Goal: Contribute content: Contribute content

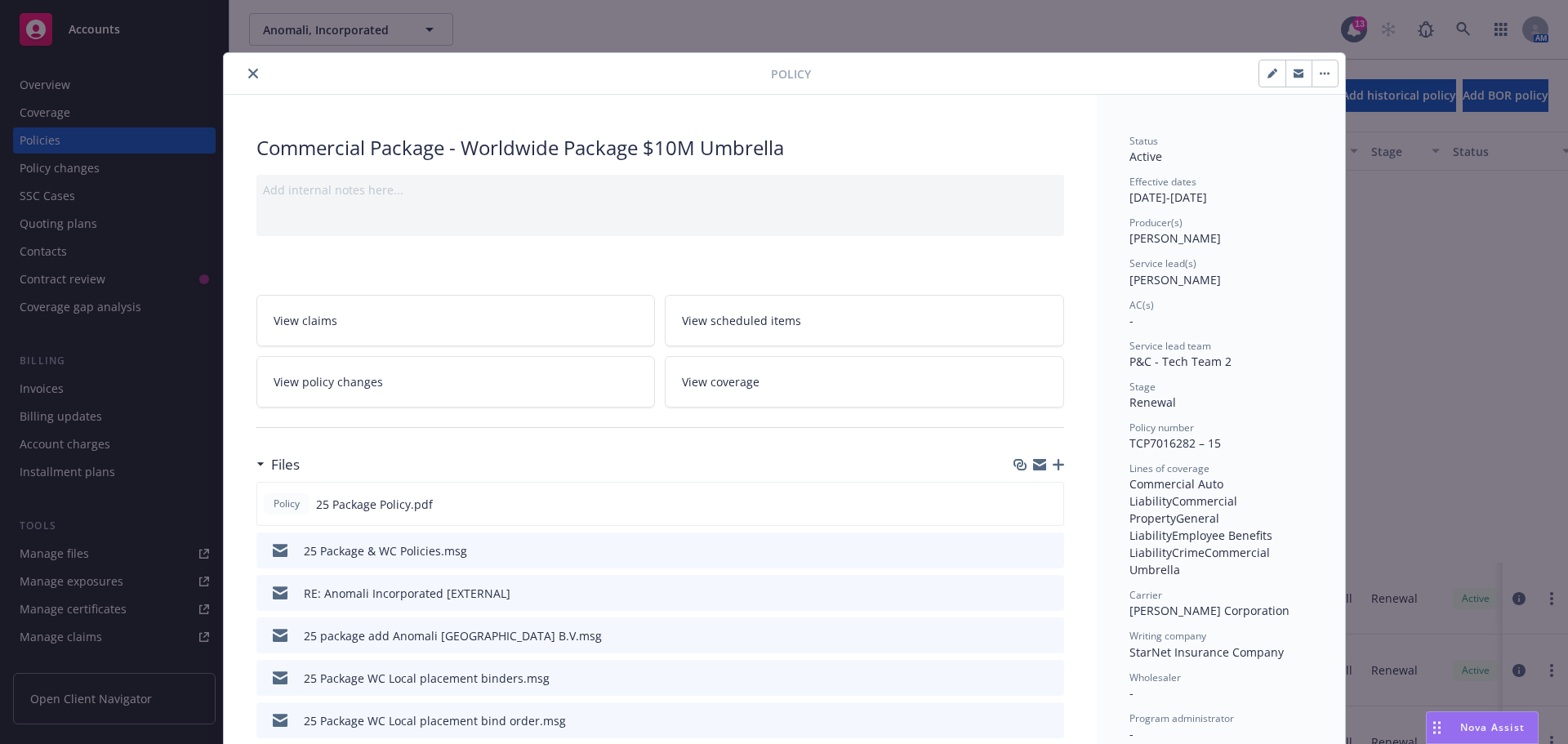
scroll to position [490, 0]
click at [1016, 502] on icon "download file" at bounding box center [1021, 504] width 13 height 13
click at [252, 70] on button "close" at bounding box center [253, 73] width 19 height 19
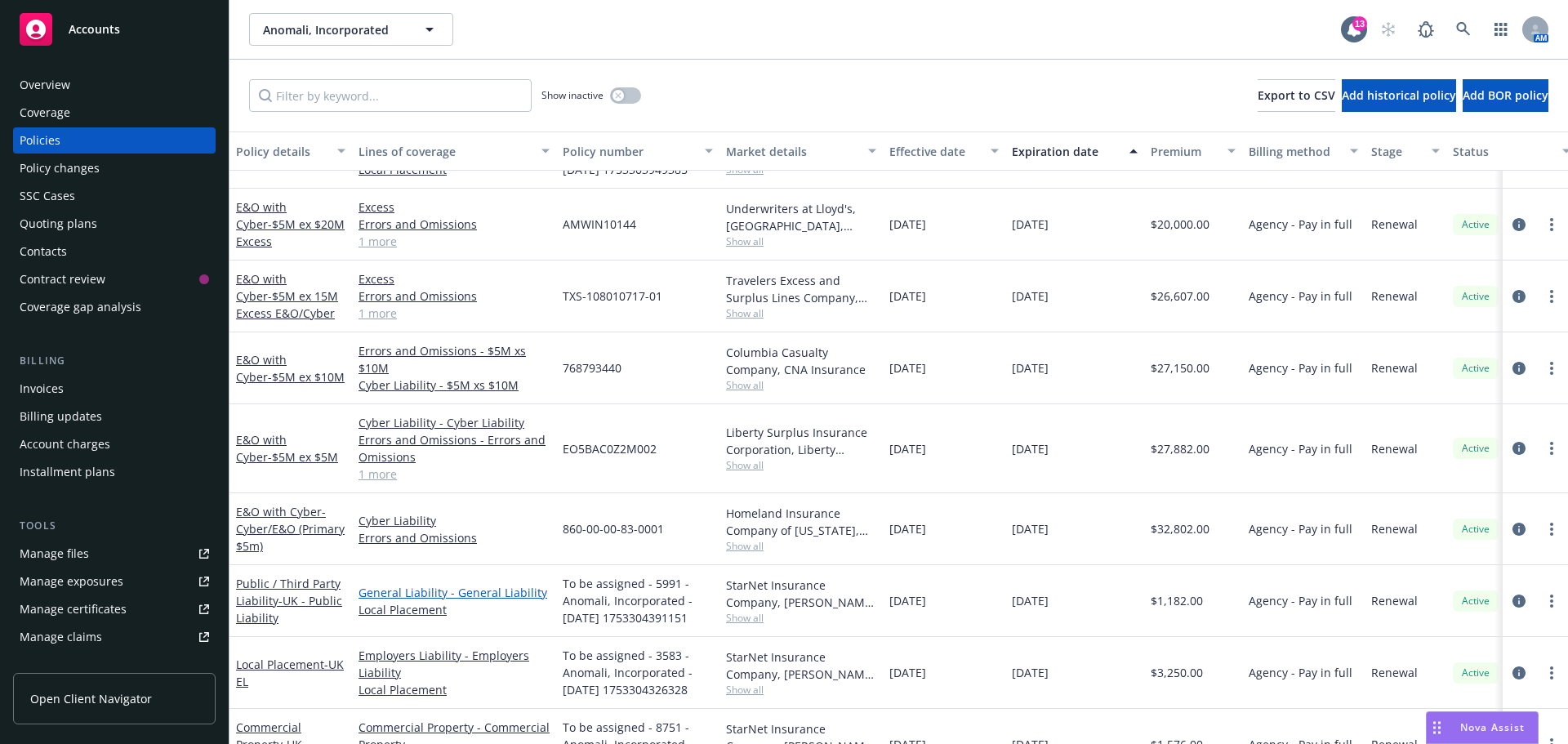
scroll to position [4, 0]
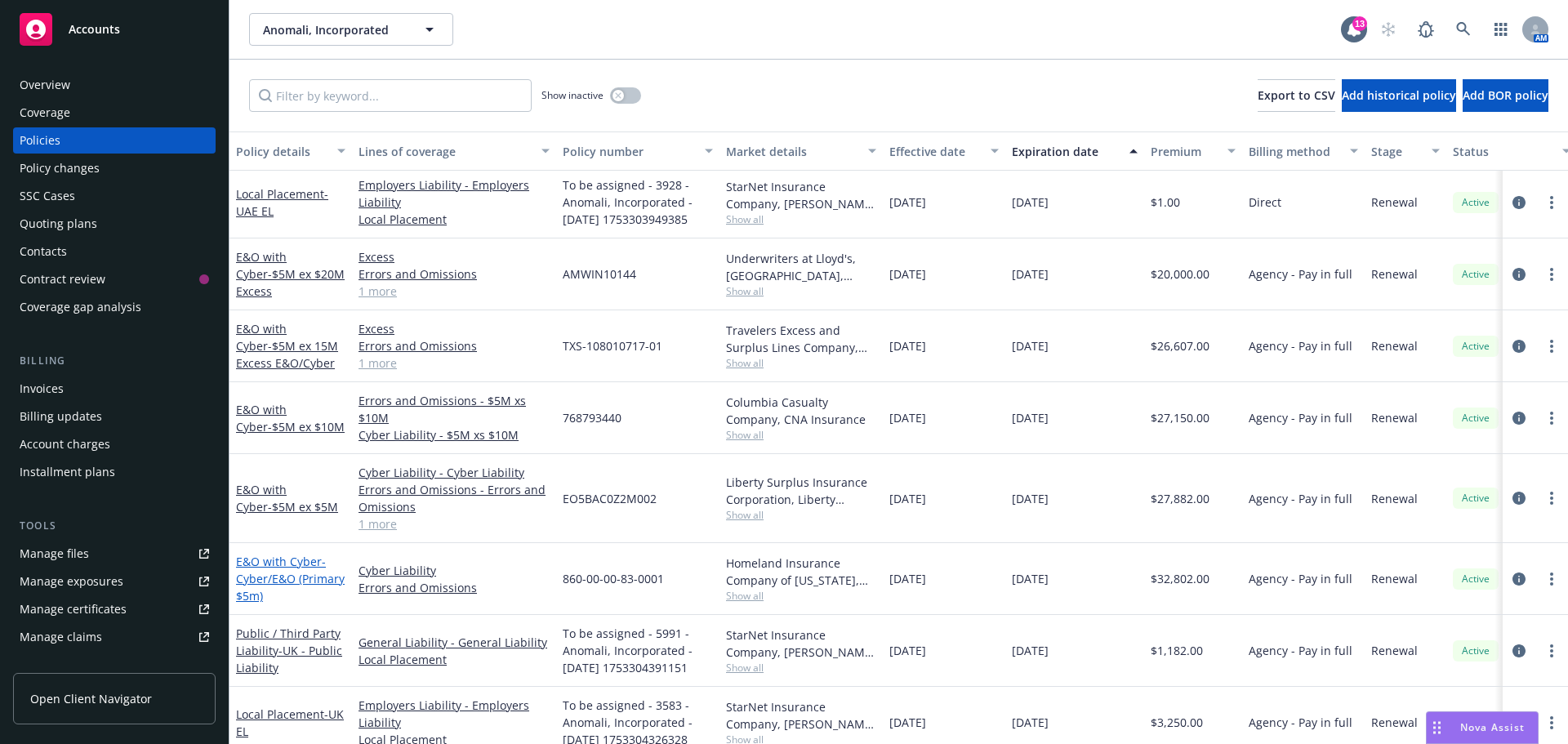
click at [284, 578] on span "- Cyber/E&O (Primary $5m)" at bounding box center [290, 579] width 109 height 50
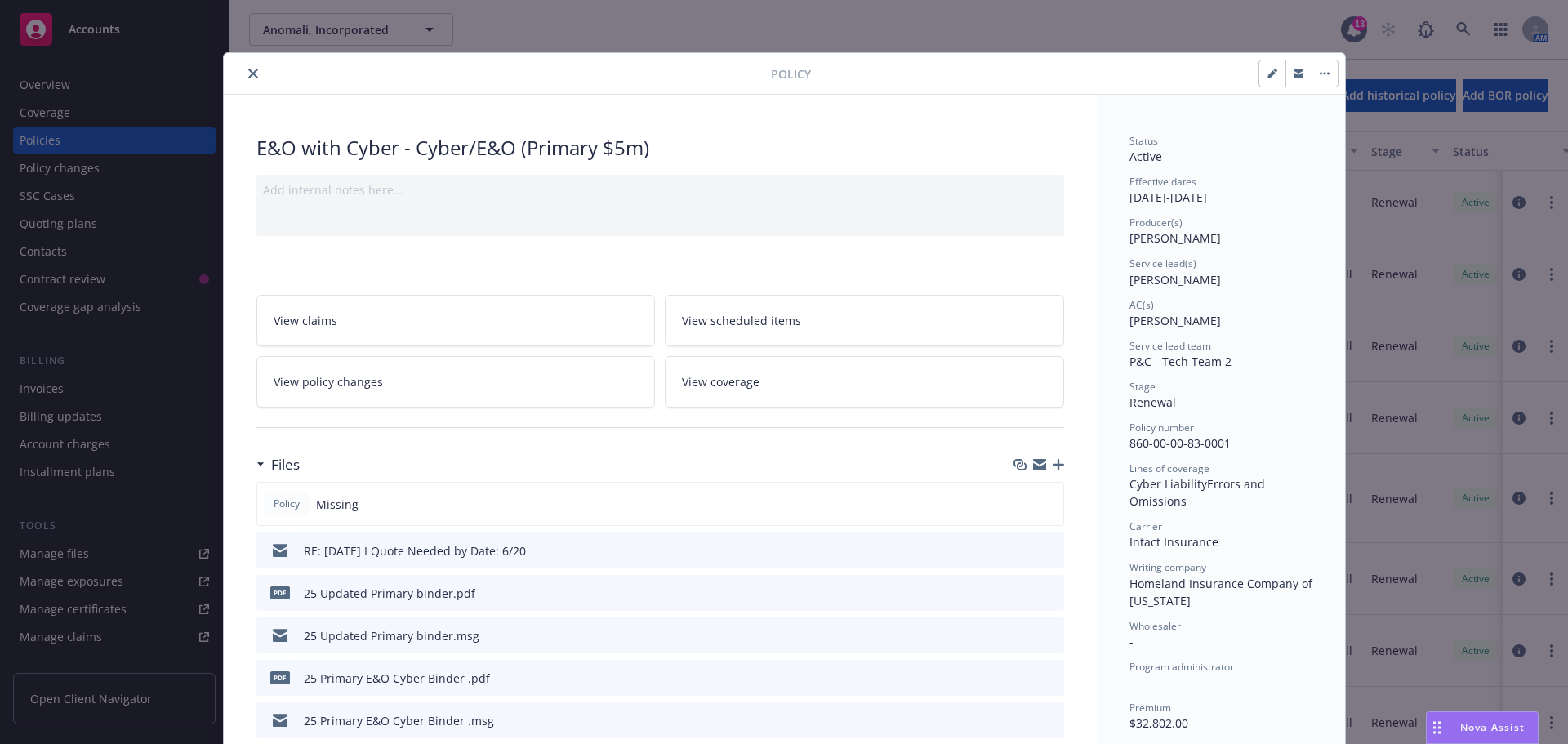
click at [1053, 468] on icon "button" at bounding box center [1058, 465] width 12 height 12
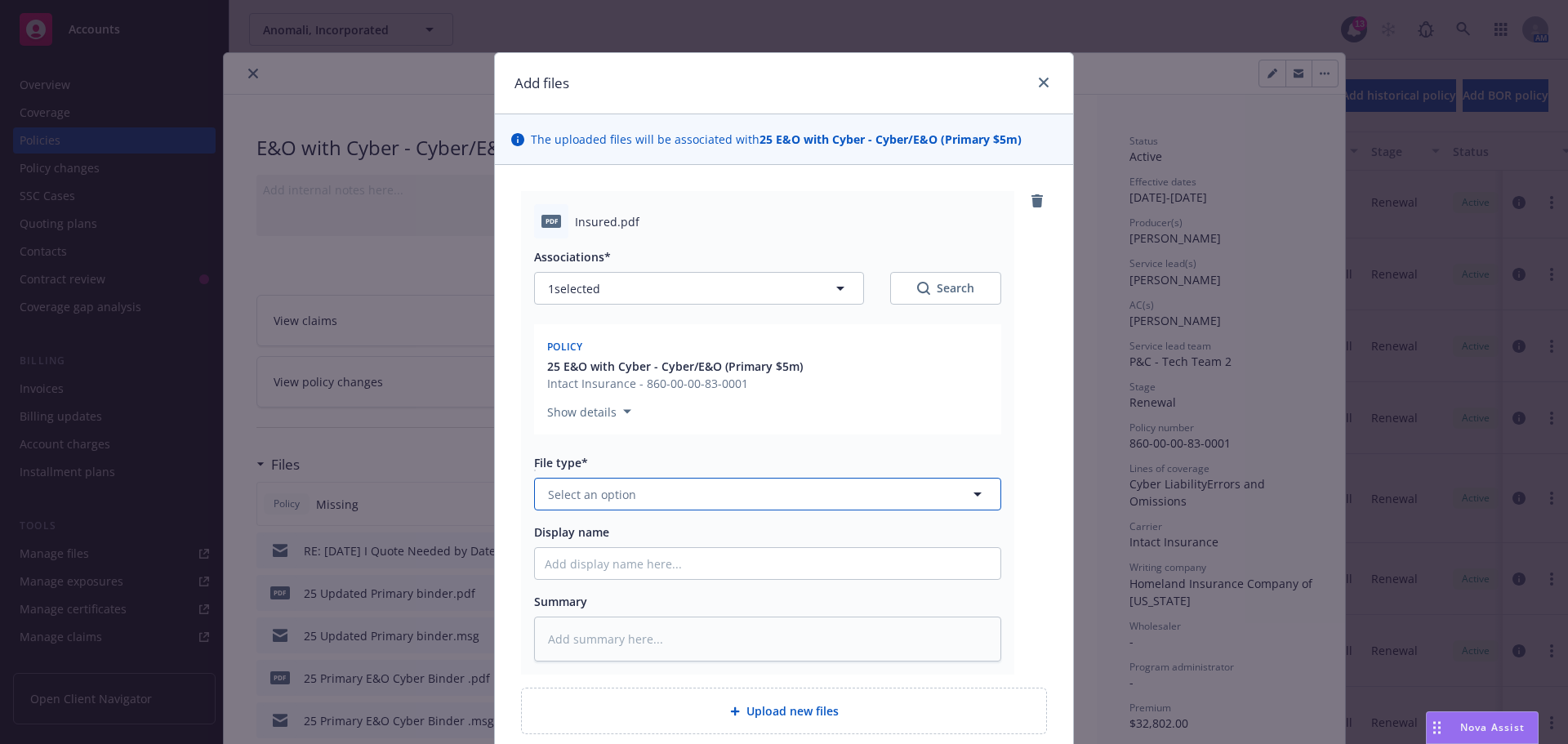
click at [673, 488] on button "Select an option" at bounding box center [767, 494] width 467 height 33
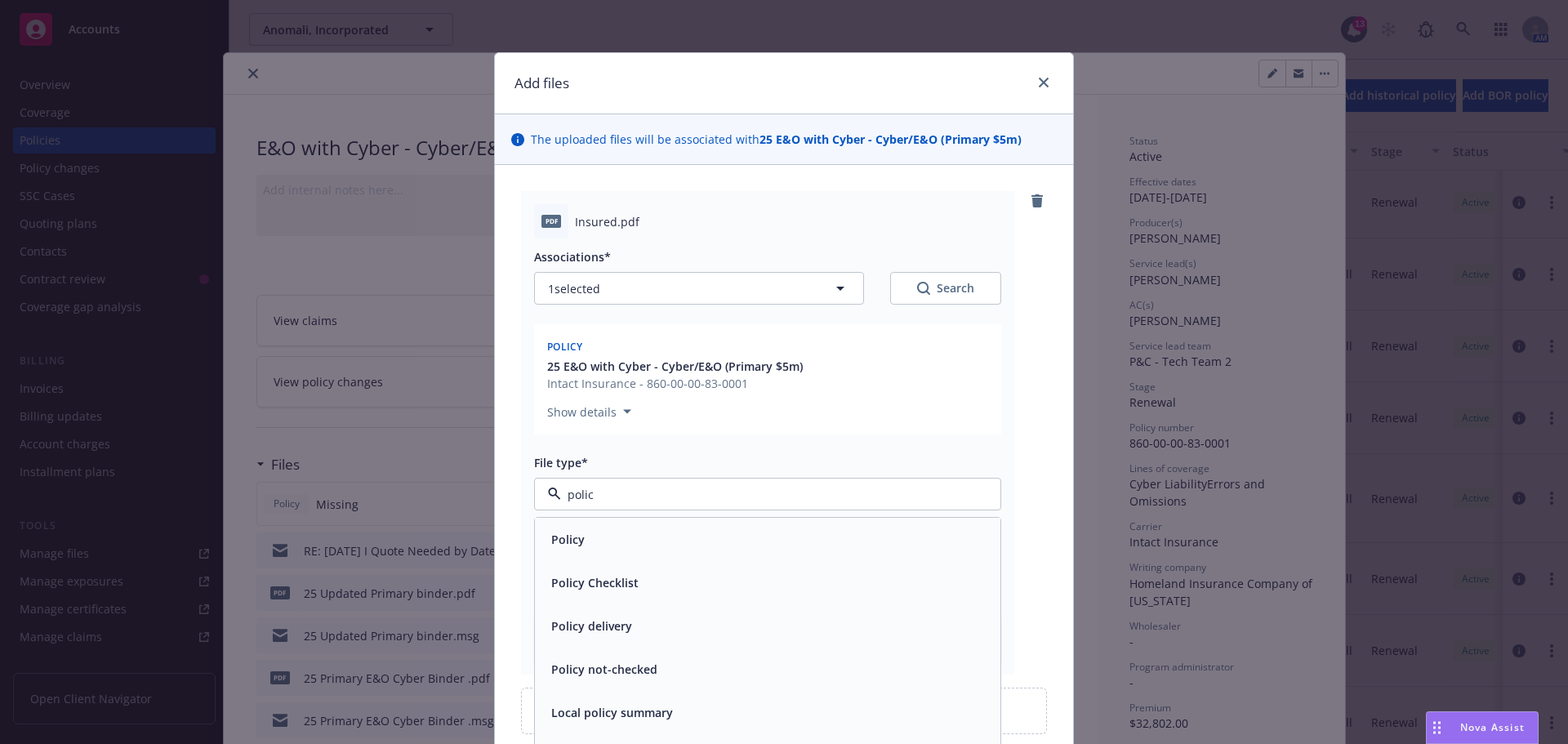
type input "policy"
click at [674, 520] on div "Policy" at bounding box center [767, 540] width 465 height 44
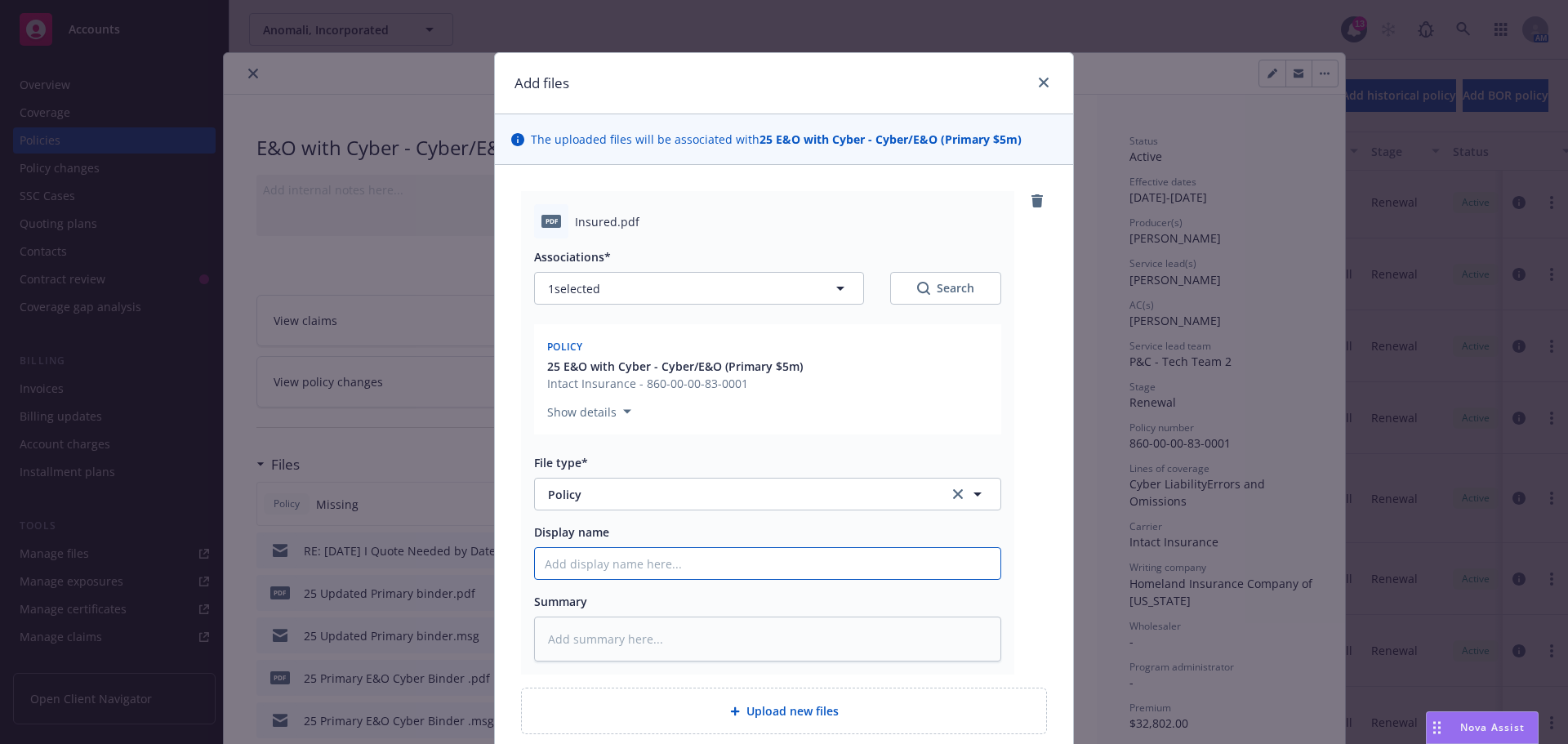
click at [642, 563] on input "Display name" at bounding box center [767, 563] width 465 height 31
type textarea "x"
type input "2"
type textarea "x"
type input "25"
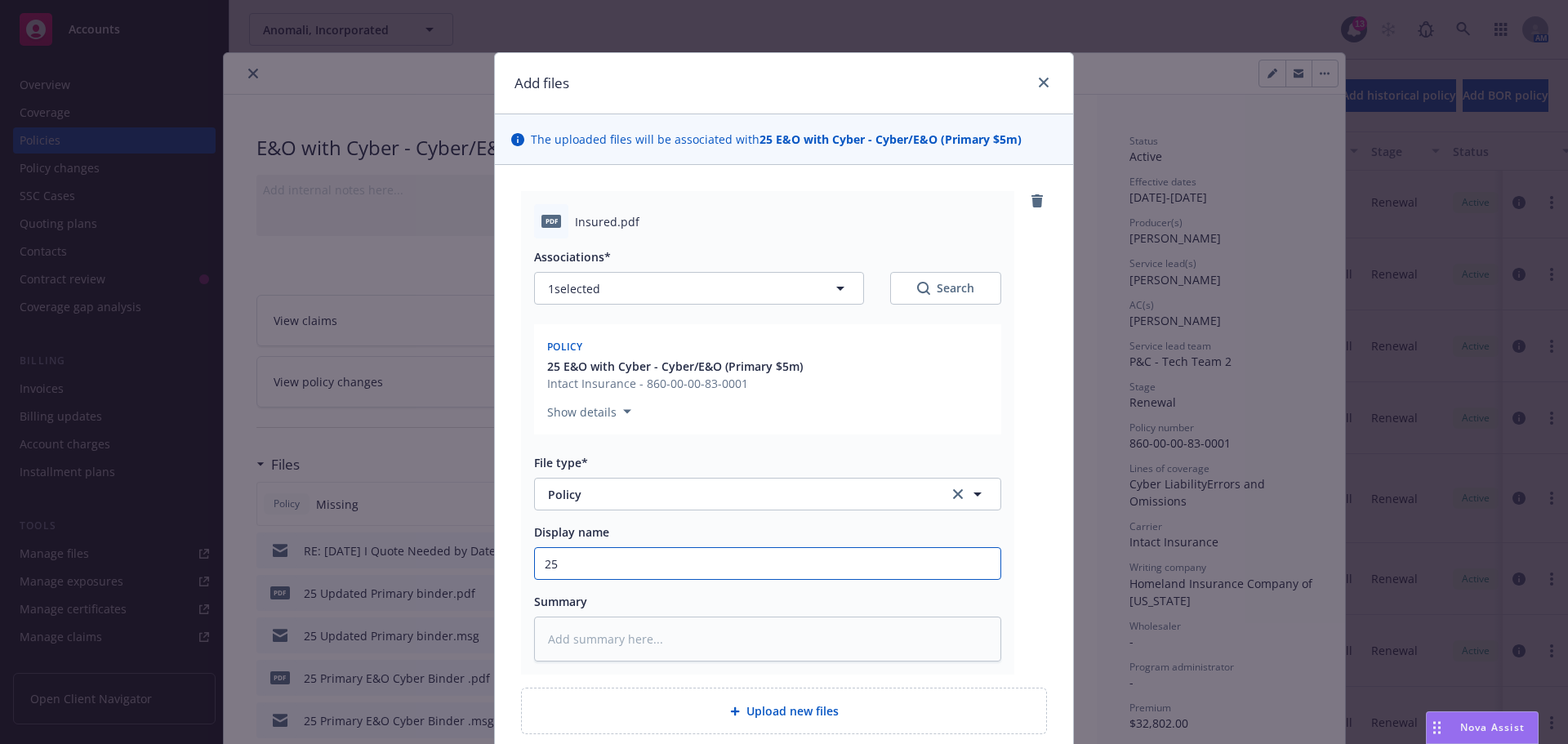
type textarea "x"
type input "25"
drag, startPoint x: 1017, startPoint y: 139, endPoint x: 862, endPoint y: 150, distance: 155.4
click at [862, 150] on div "The uploaded files will be associated with 25 E&O with Cyber - Cyber/E&O (Prima…" at bounding box center [784, 140] width 578 height 51
copy strong "Cyber/E&O (Primary $5m)"
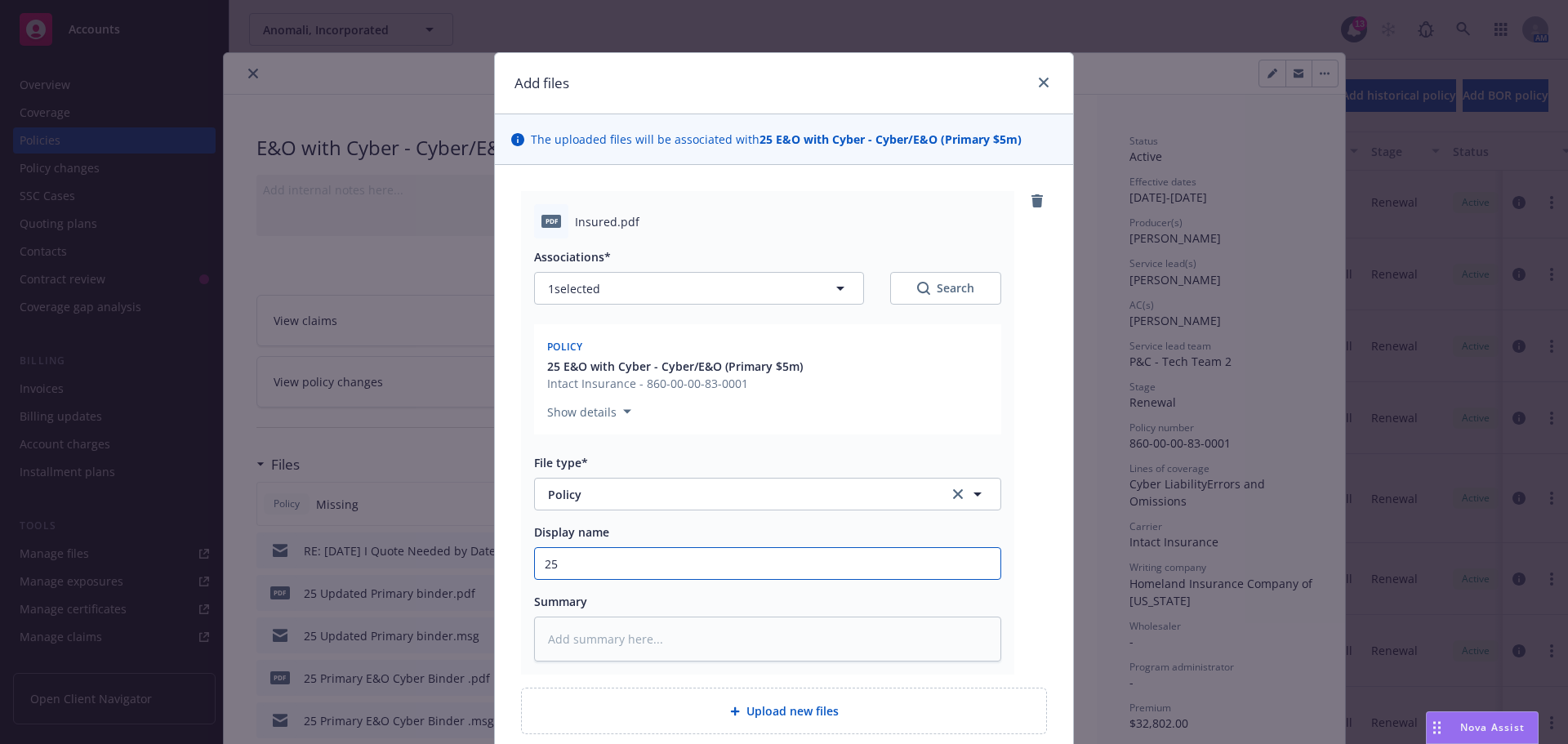
click at [633, 566] on input "25" at bounding box center [767, 563] width 465 height 31
paste input "Cyber/E&O (Primary $5m)"
type textarea "x"
type input "25 Cyber/E&O (Primary $5m)"
type textarea "x"
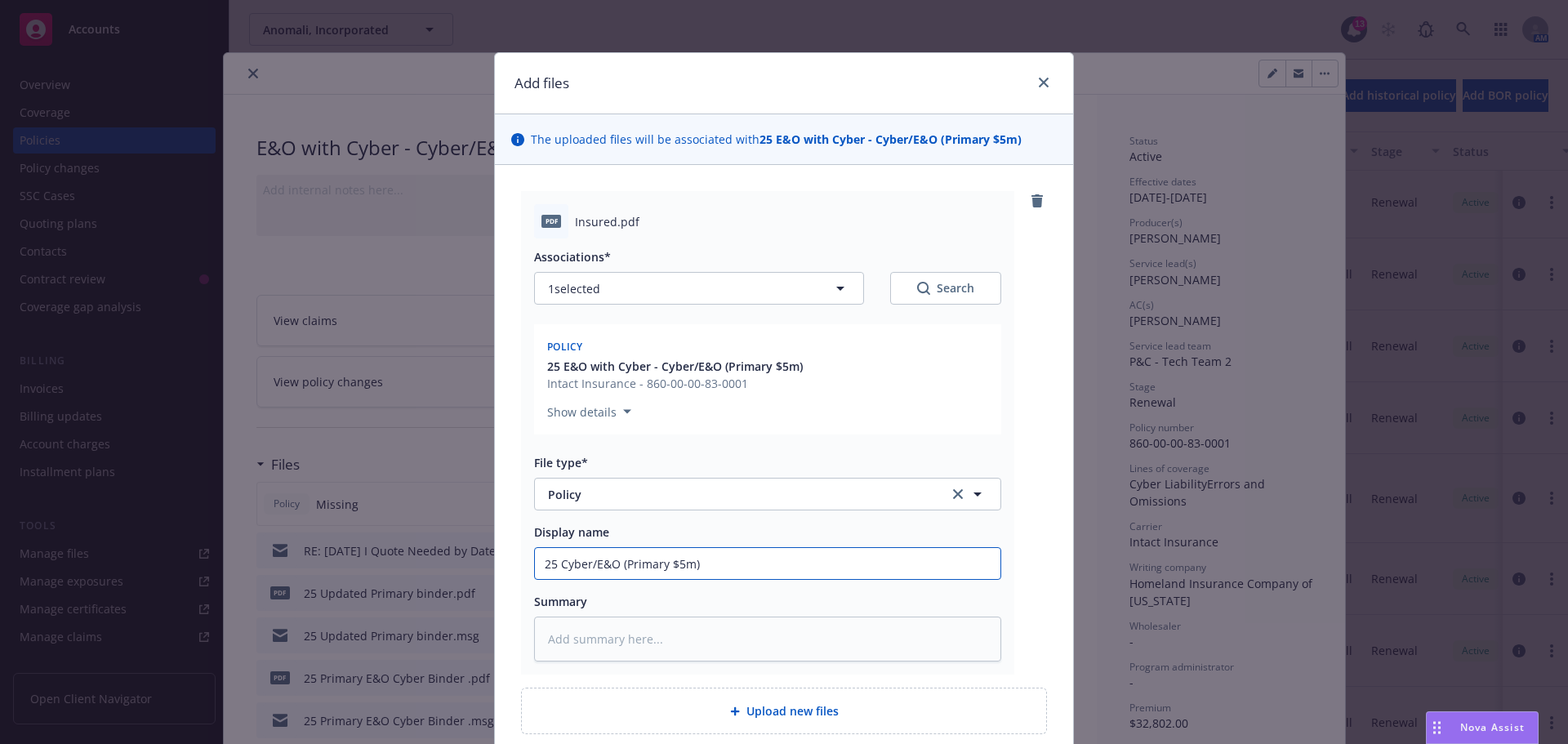
type input "25 Cyber/E&O (Primary $5m)"
type textarea "x"
type input "25 Cyber/E&O (Primary $5m) p"
type textarea "x"
type input "25 Cyber/E&O (Primary $5m) po"
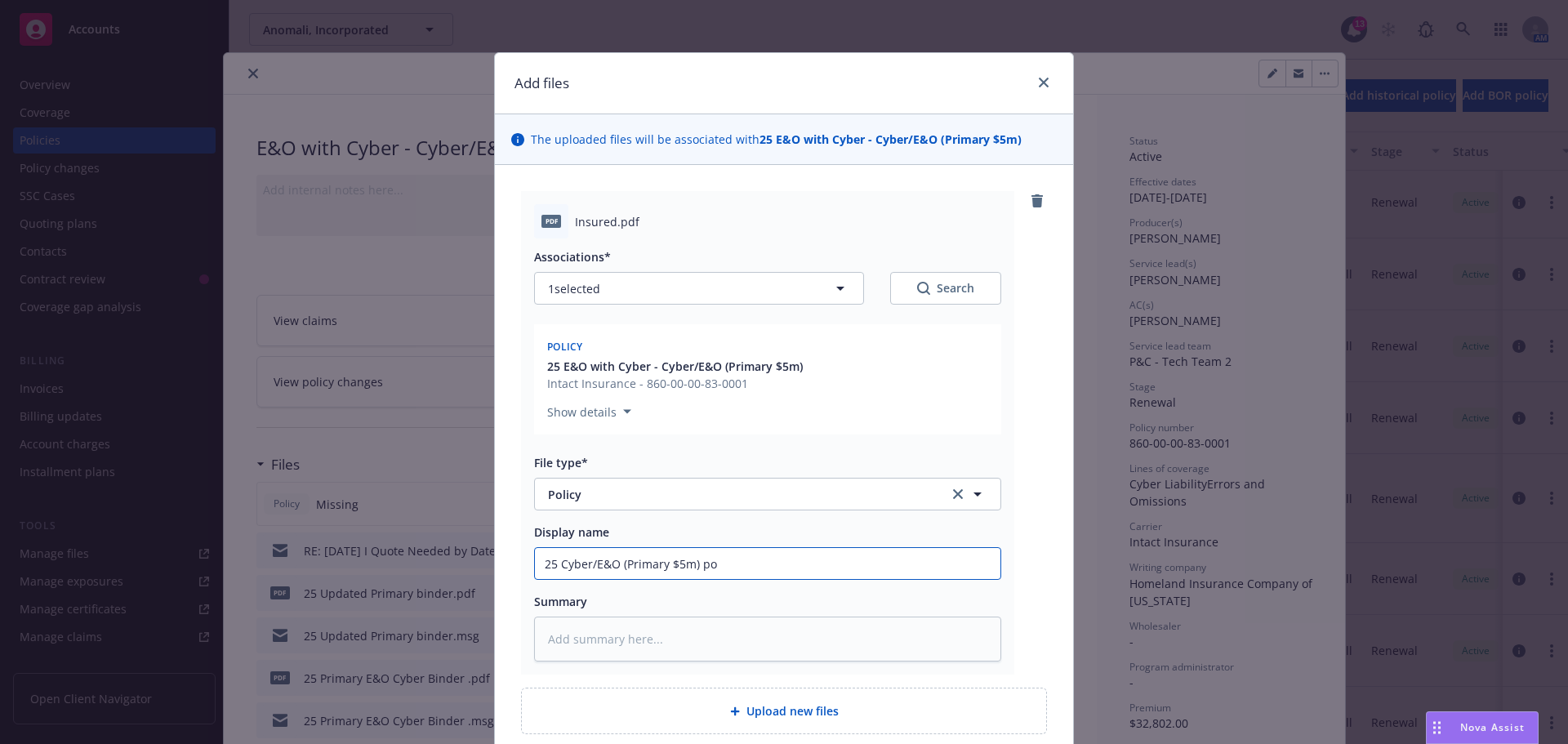
type textarea "x"
type input "25 Cyber/E&O (Primary $5m) pol"
type textarea "x"
type input "25 Cyber/E&O (Primary $5m) poli"
type textarea "x"
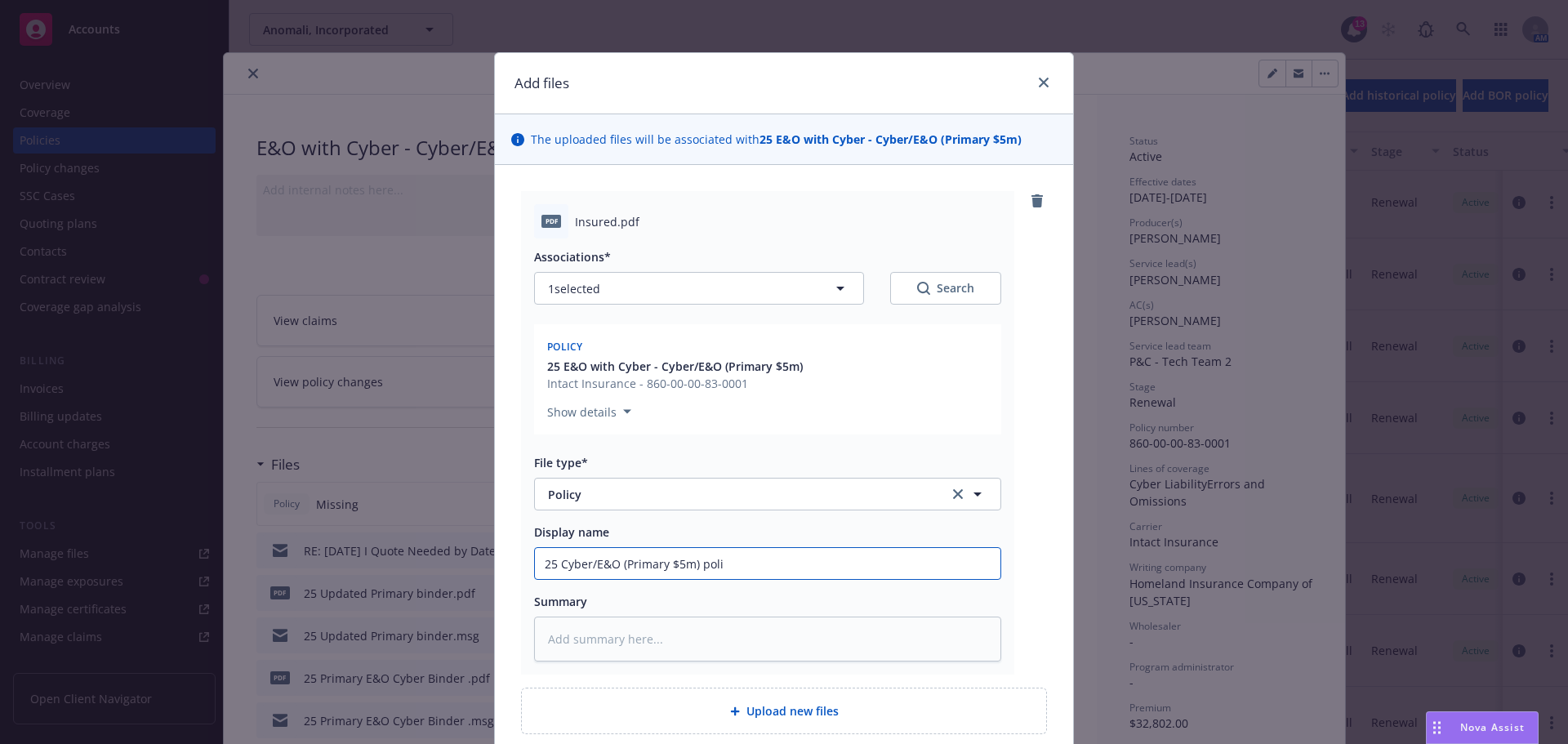
type input "25 Cyber/E&O (Primary $5m) polic"
type textarea "x"
type input "25 Cyber/E&O (Primary $5m) policy"
drag, startPoint x: 694, startPoint y: 565, endPoint x: 617, endPoint y: 567, distance: 77.0
click at [617, 567] on input "25 Cyber/E&O (Primary $5m) policy" at bounding box center [767, 563] width 465 height 31
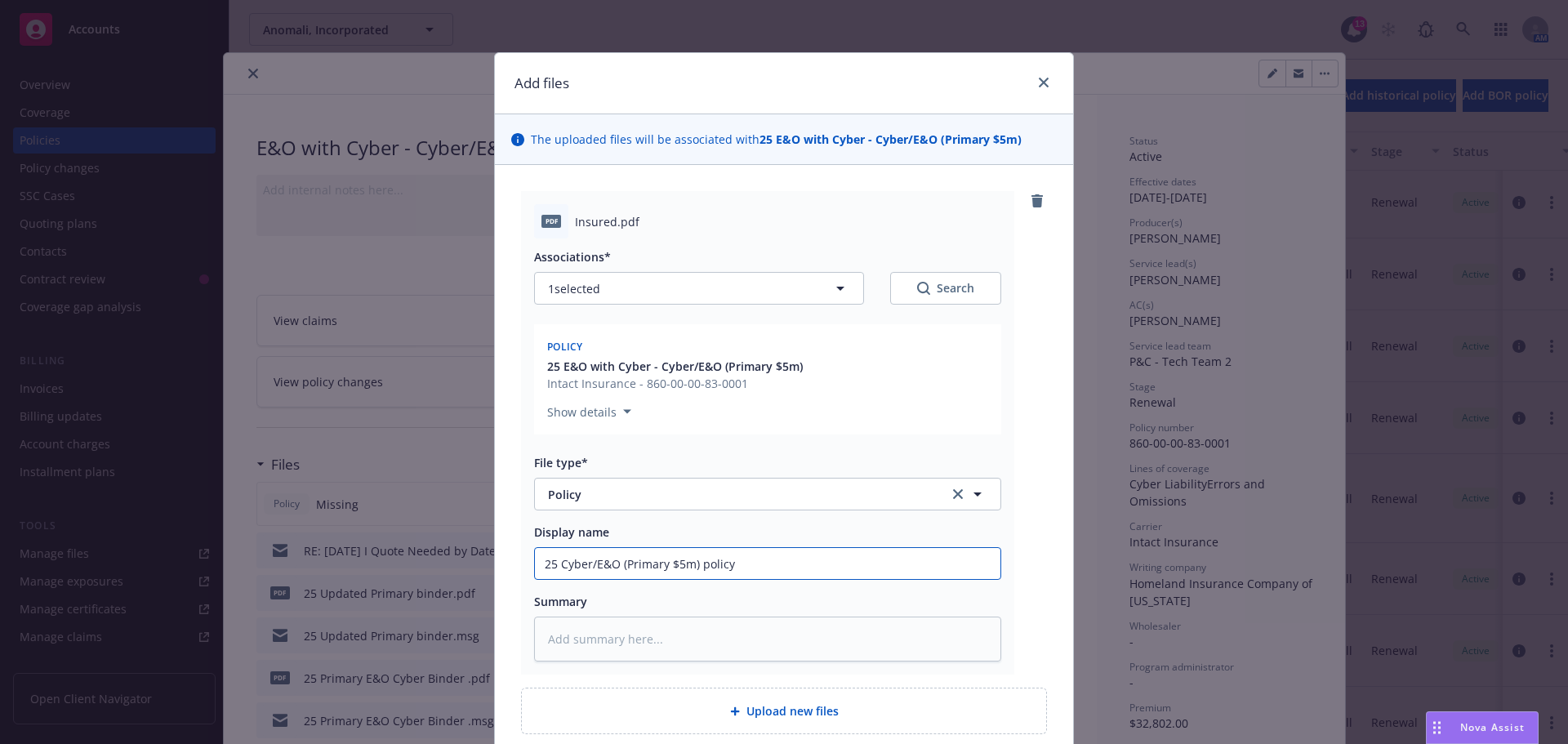
type textarea "x"
type input "25 Cyber/E&O ppolicy"
type textarea "x"
type input "25 Cyber/E&O prpolicy"
type textarea "x"
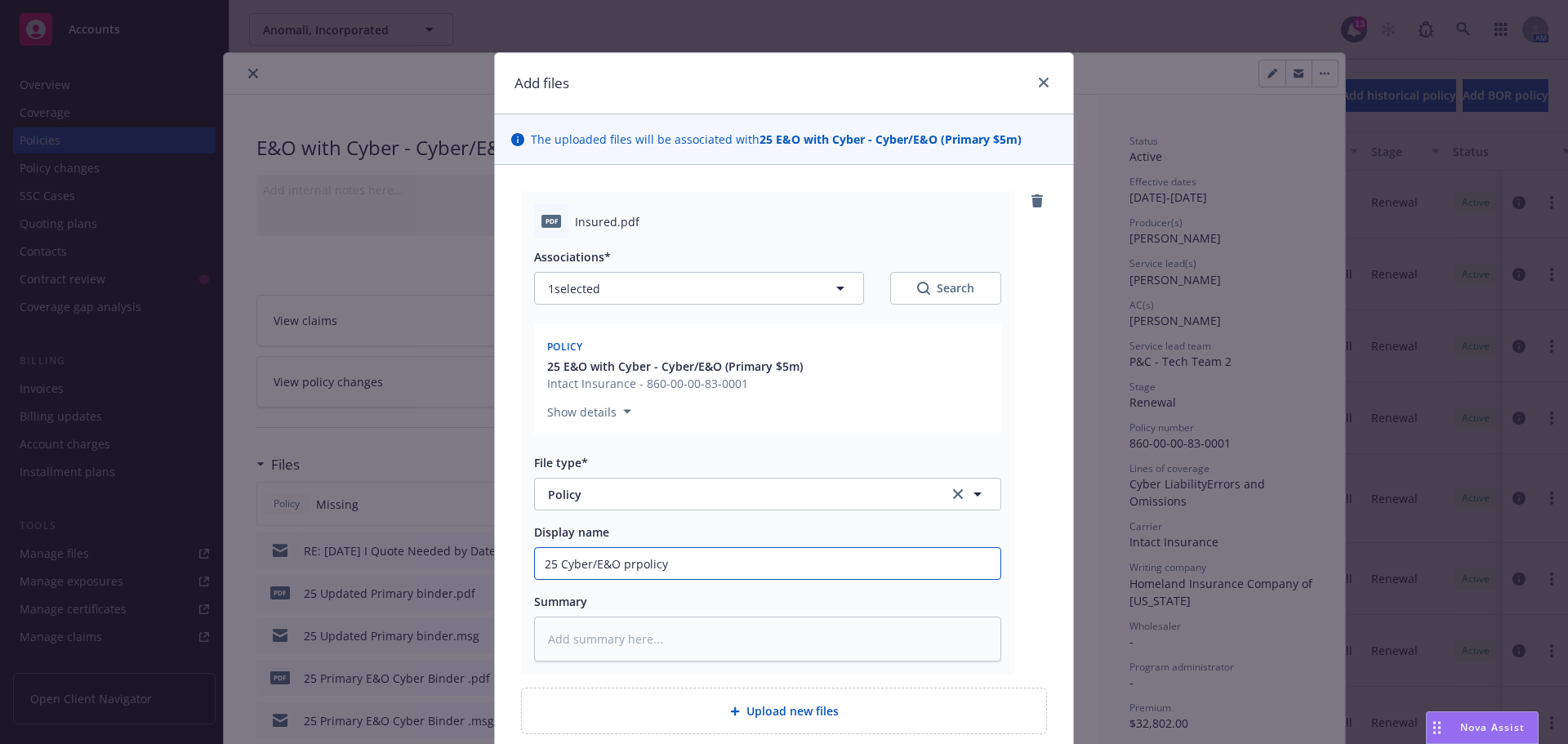
type input "25 Cyber/E&O pripolicy"
type textarea "x"
type input "25 Cyber/E&O primpolicy"
type textarea "x"
type input "25 Cyber/E&O primapolicy"
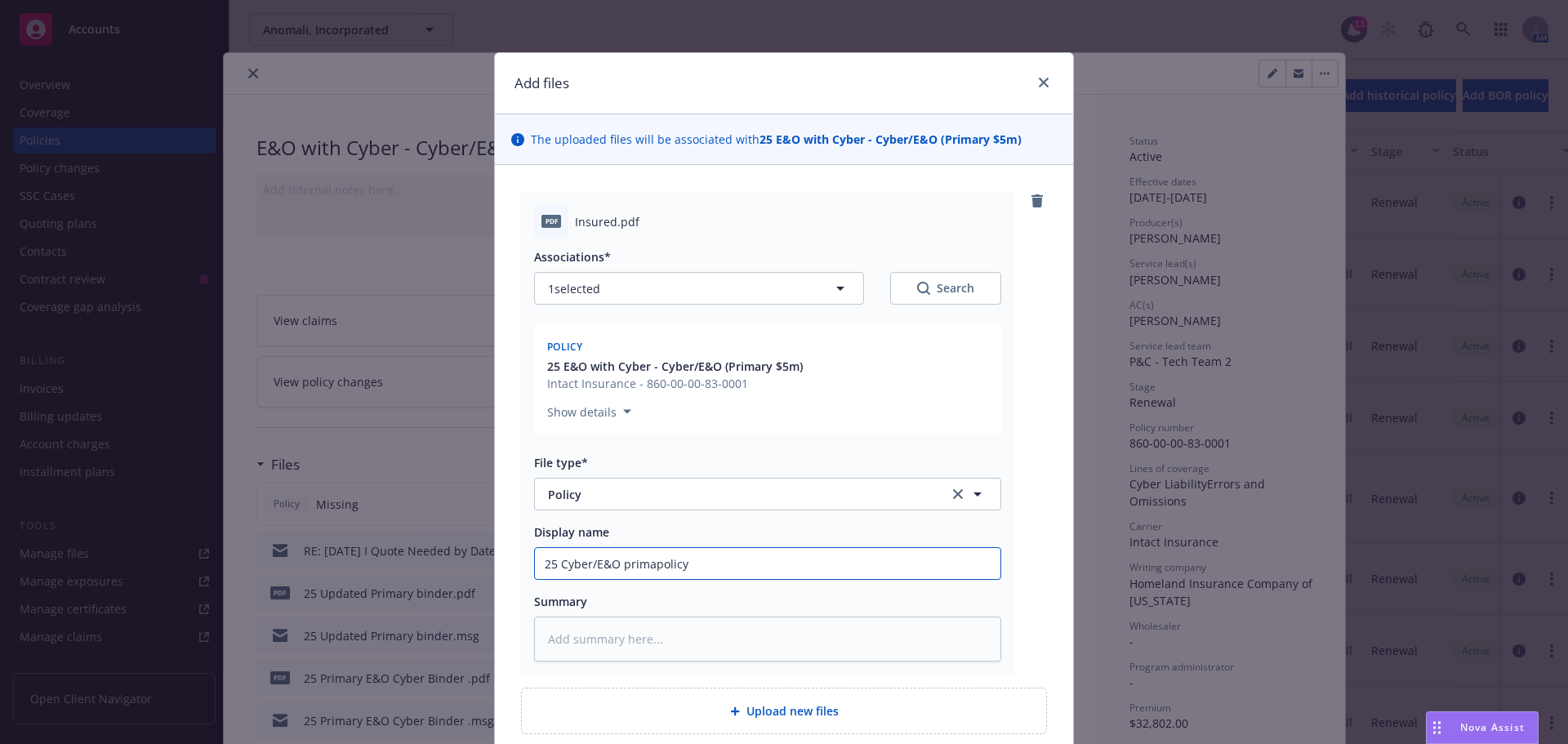
type textarea "x"
type input "25 Cyber/E&O primarpolicy"
type textarea "x"
type input "25 Cyber/E&O primarypolicy"
type textarea "x"
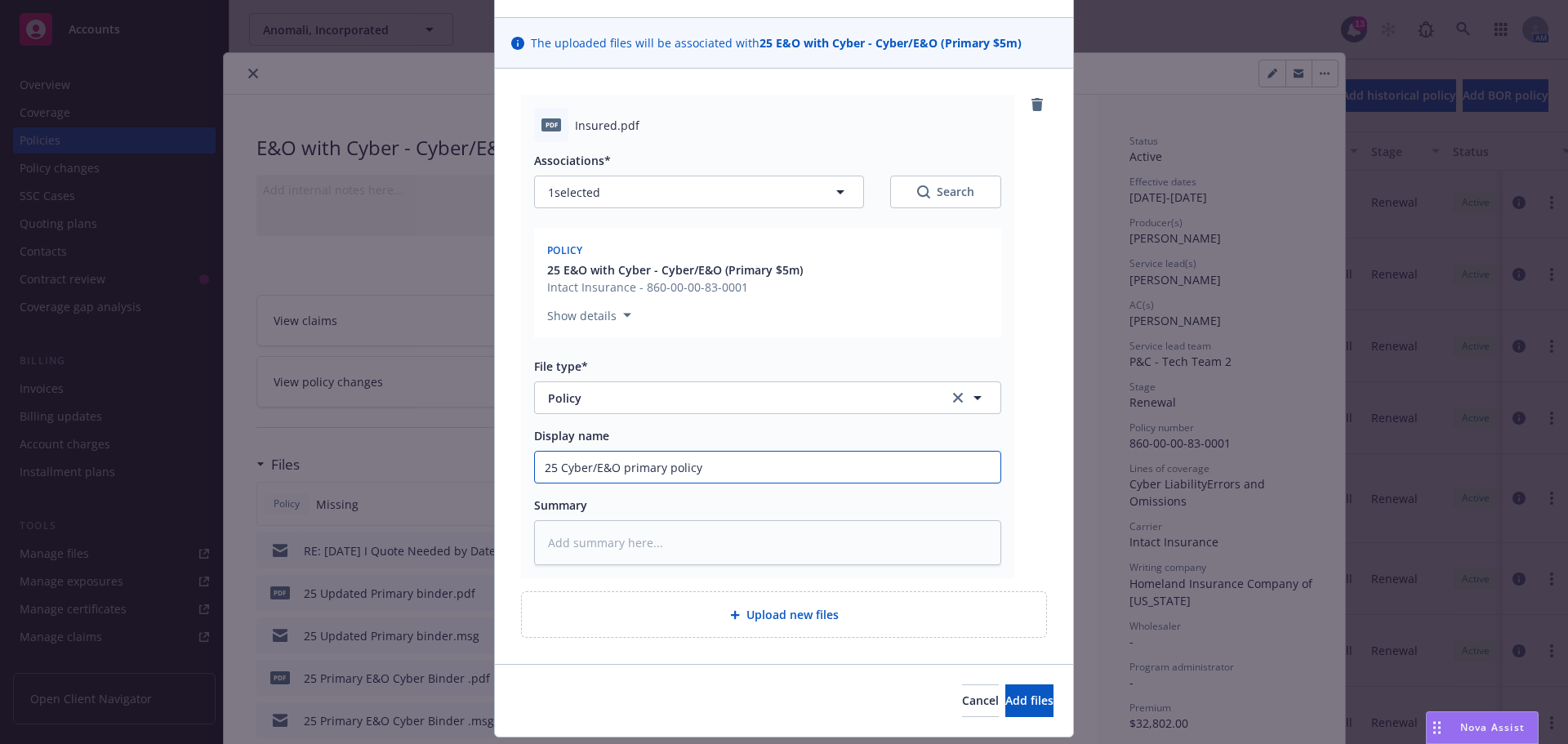
scroll to position [142, 0]
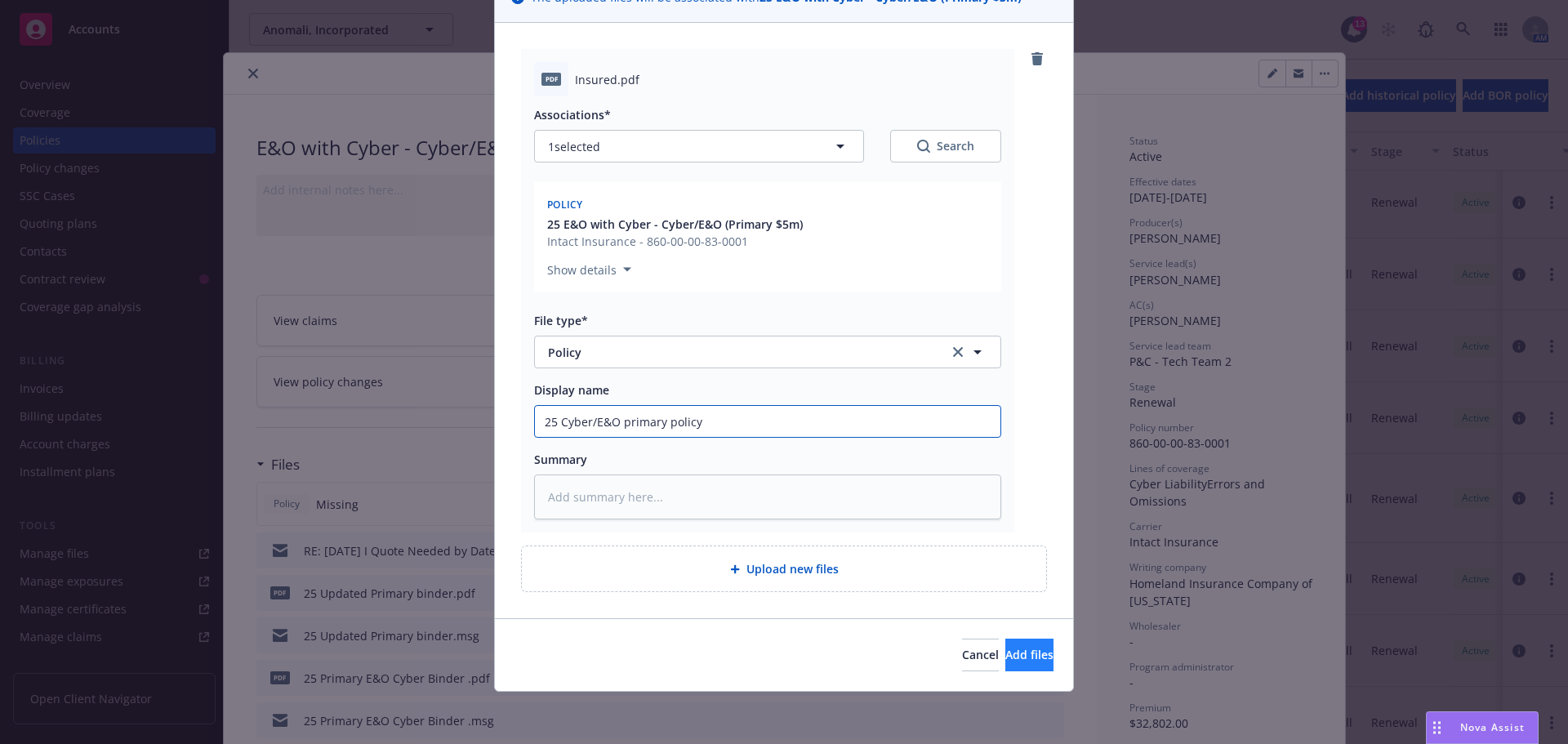
type input "25 Cyber/E&O primary policy"
click at [1006, 659] on span "Add files" at bounding box center [1030, 654] width 49 height 16
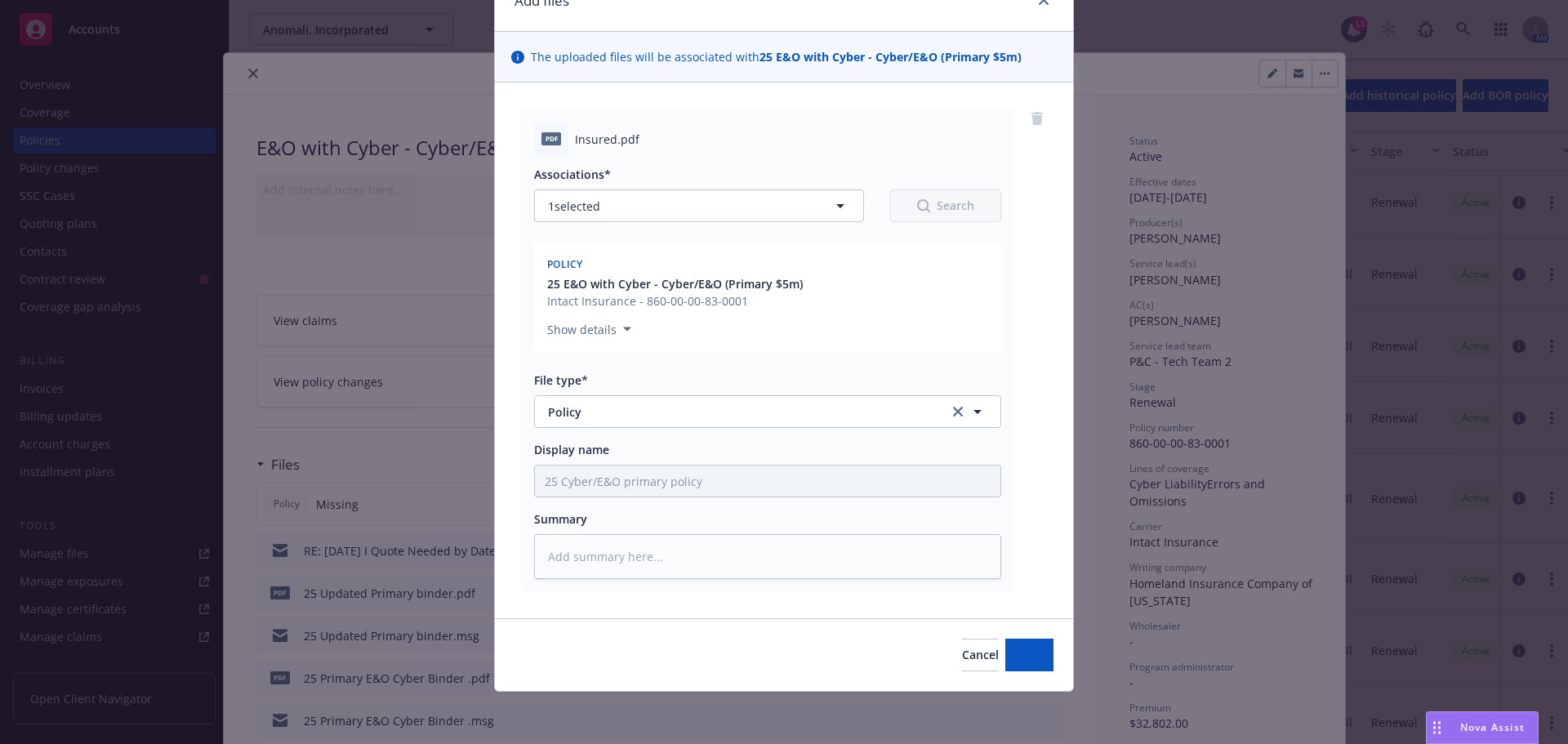
scroll to position [83, 0]
type textarea "x"
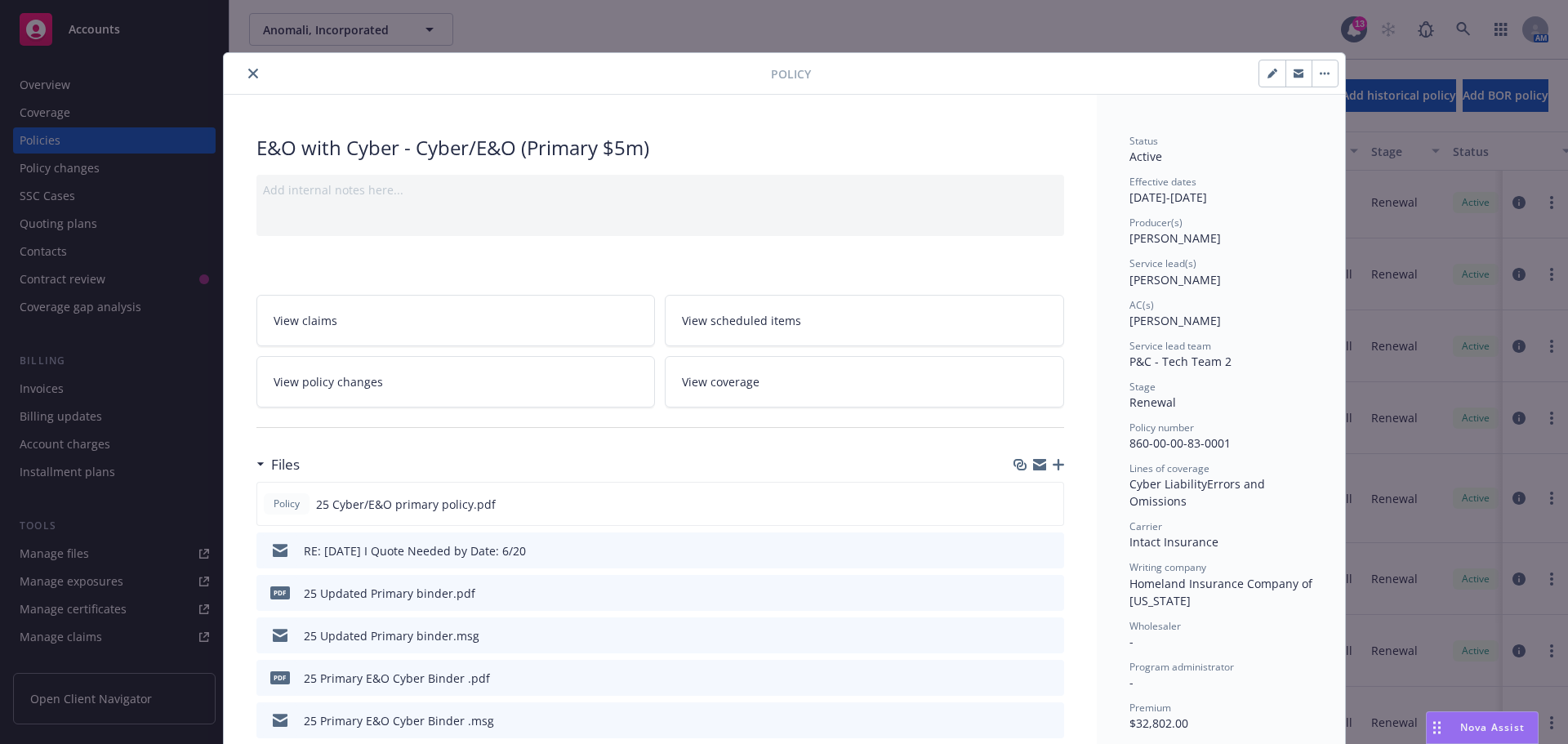
click at [249, 69] on icon "close" at bounding box center [254, 74] width 10 height 10
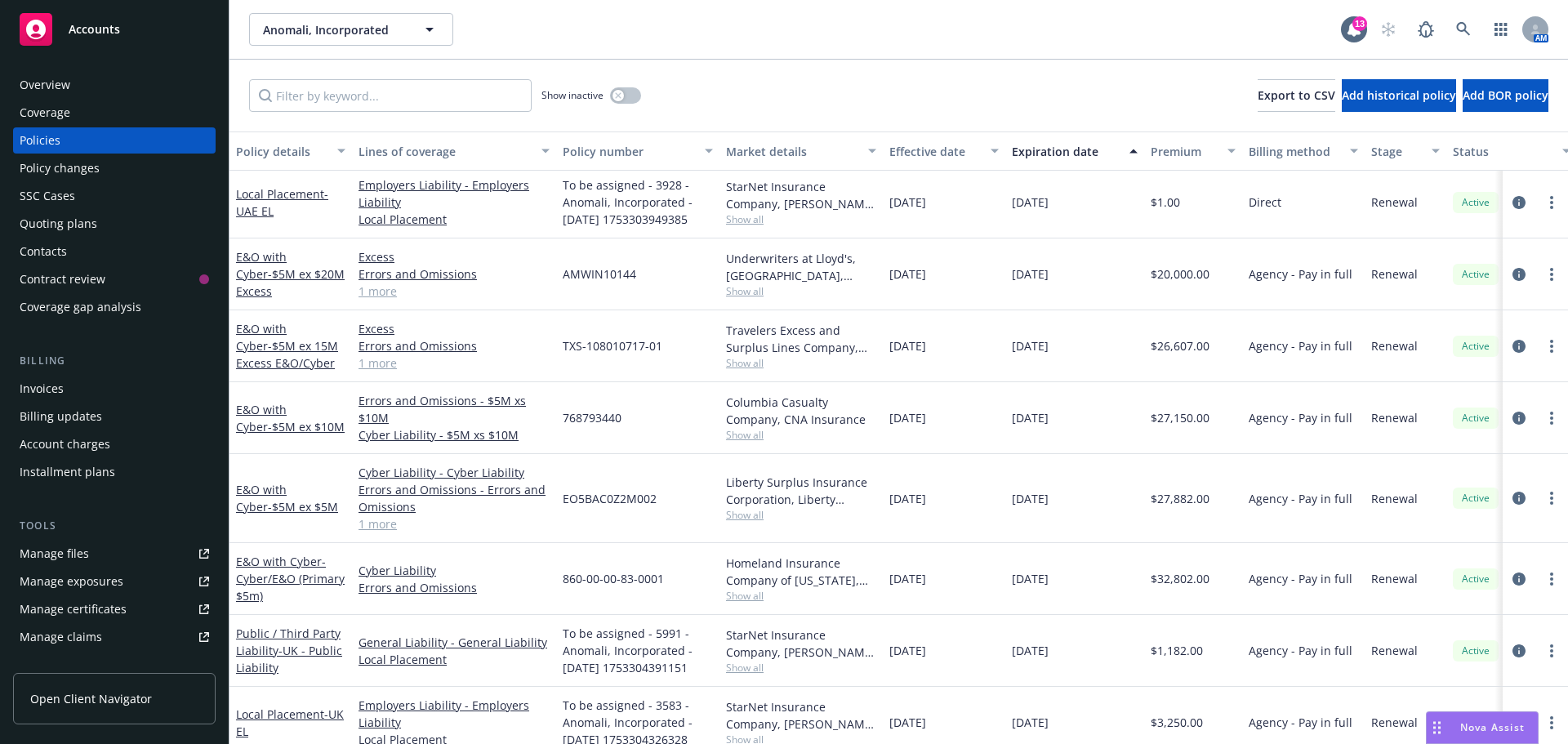
click at [533, 27] on div "Anomali, Incorporated Anomali, Incorporated" at bounding box center [795, 29] width 1092 height 33
click at [60, 545] on div "Manage files" at bounding box center [54, 553] width 69 height 26
click at [265, 573] on span "- Cyber/E&O (Primary $5m)" at bounding box center [290, 579] width 109 height 50
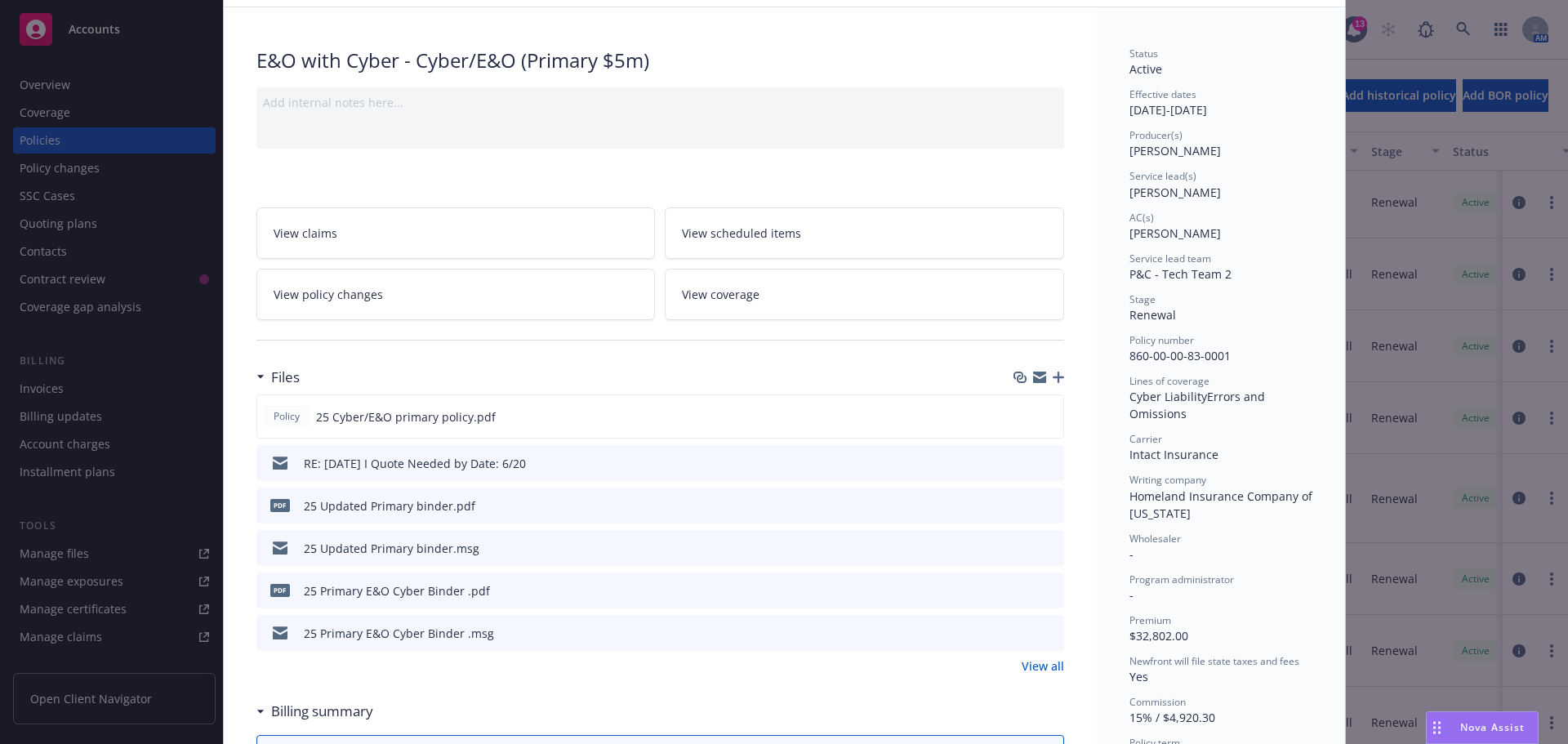
scroll to position [82, 0]
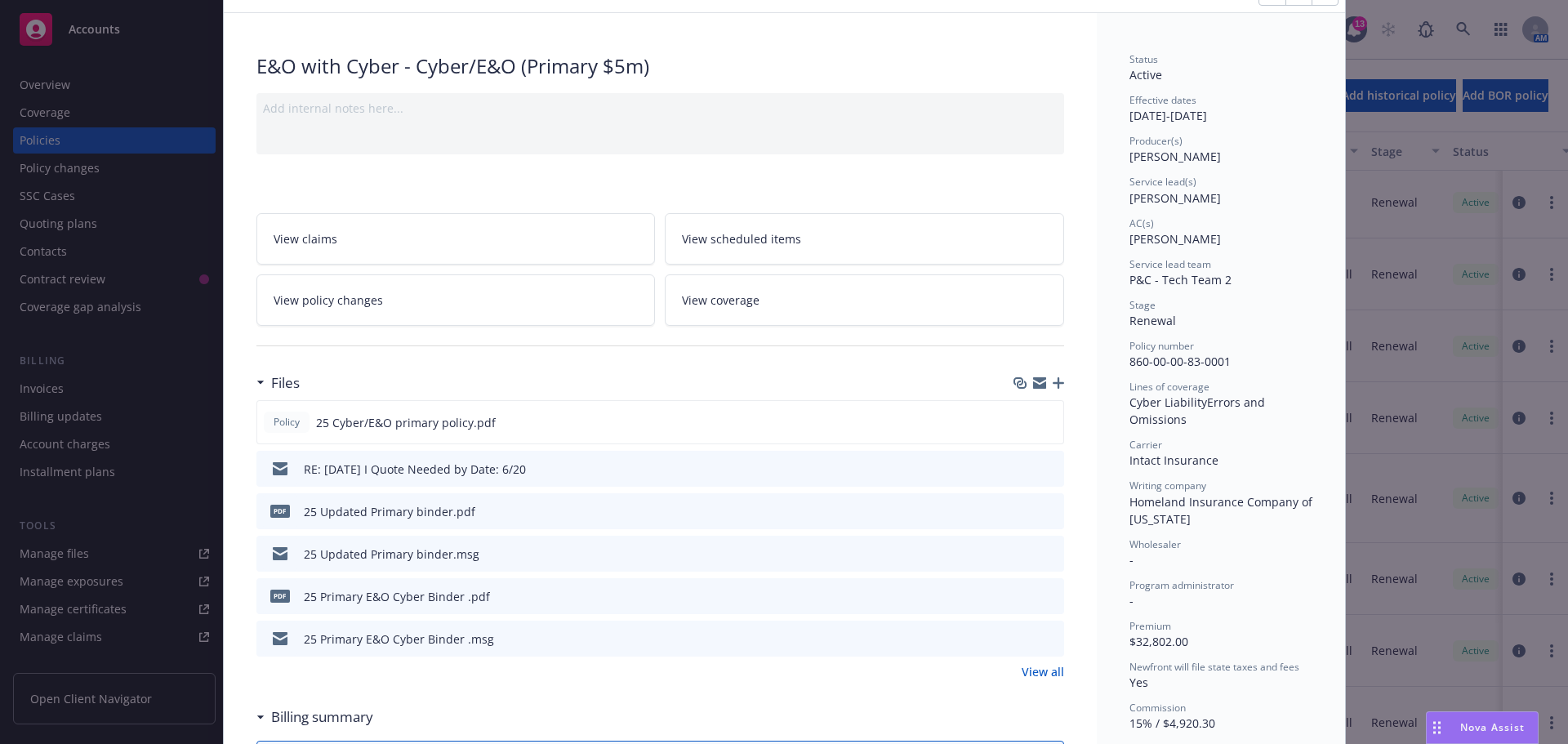
click at [1237, 428] on div "Cyber Liability Errors and Omissions" at bounding box center [1221, 411] width 183 height 34
drag, startPoint x: 1178, startPoint y: 518, endPoint x: 1115, endPoint y: 507, distance: 64.0
copy span "Homeland Insurance Company of [US_STATE]"
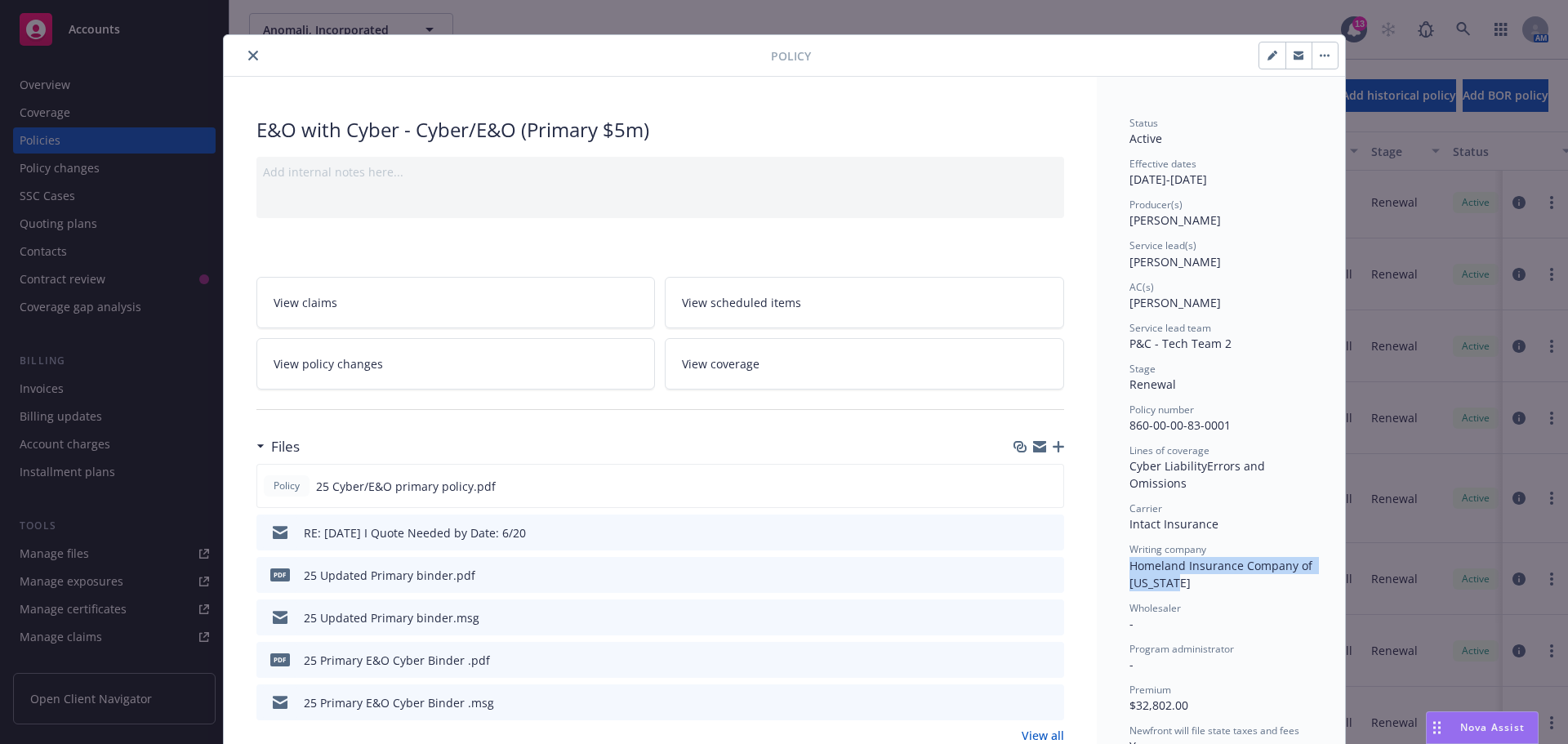
scroll to position [0, 0]
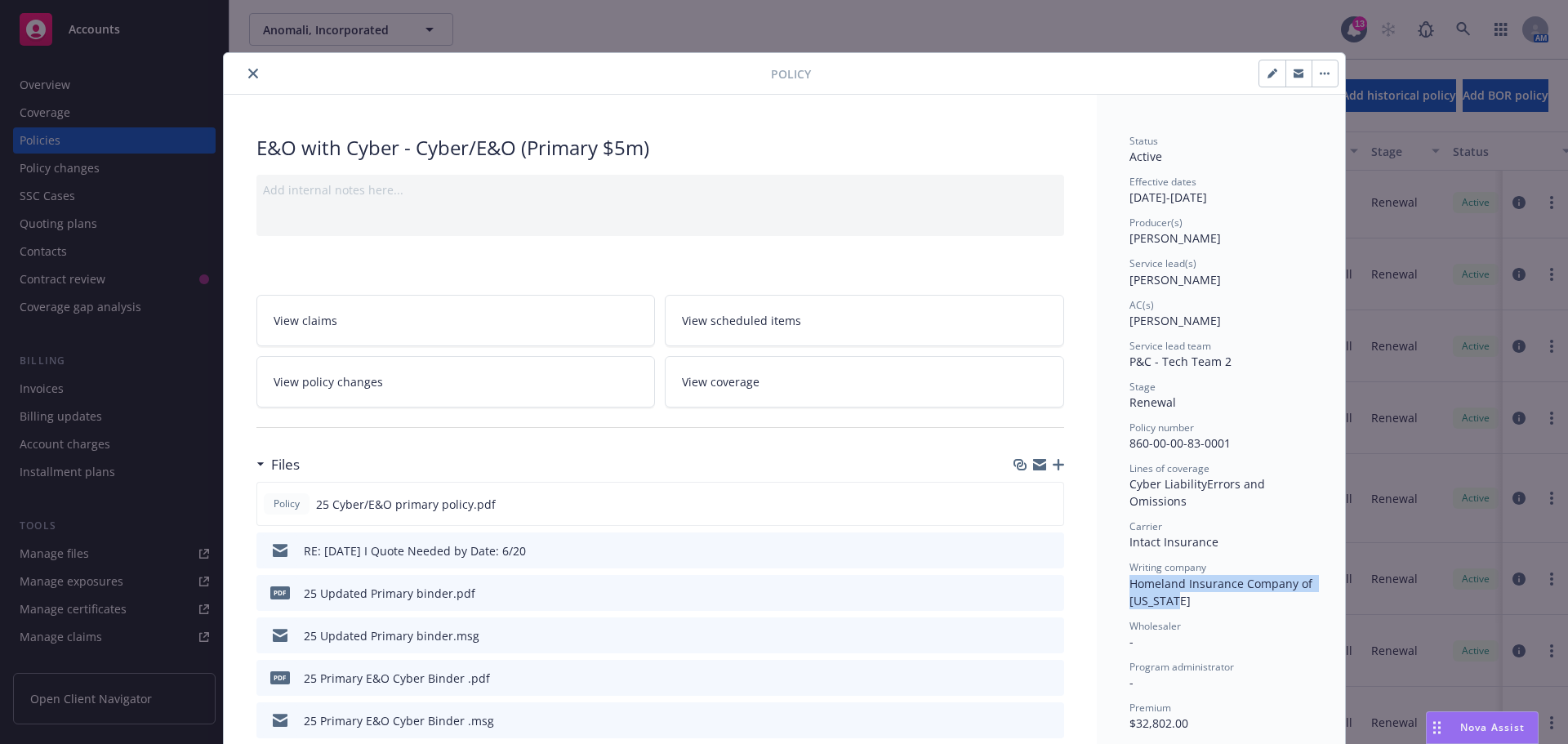
click at [249, 76] on icon "close" at bounding box center [254, 74] width 10 height 10
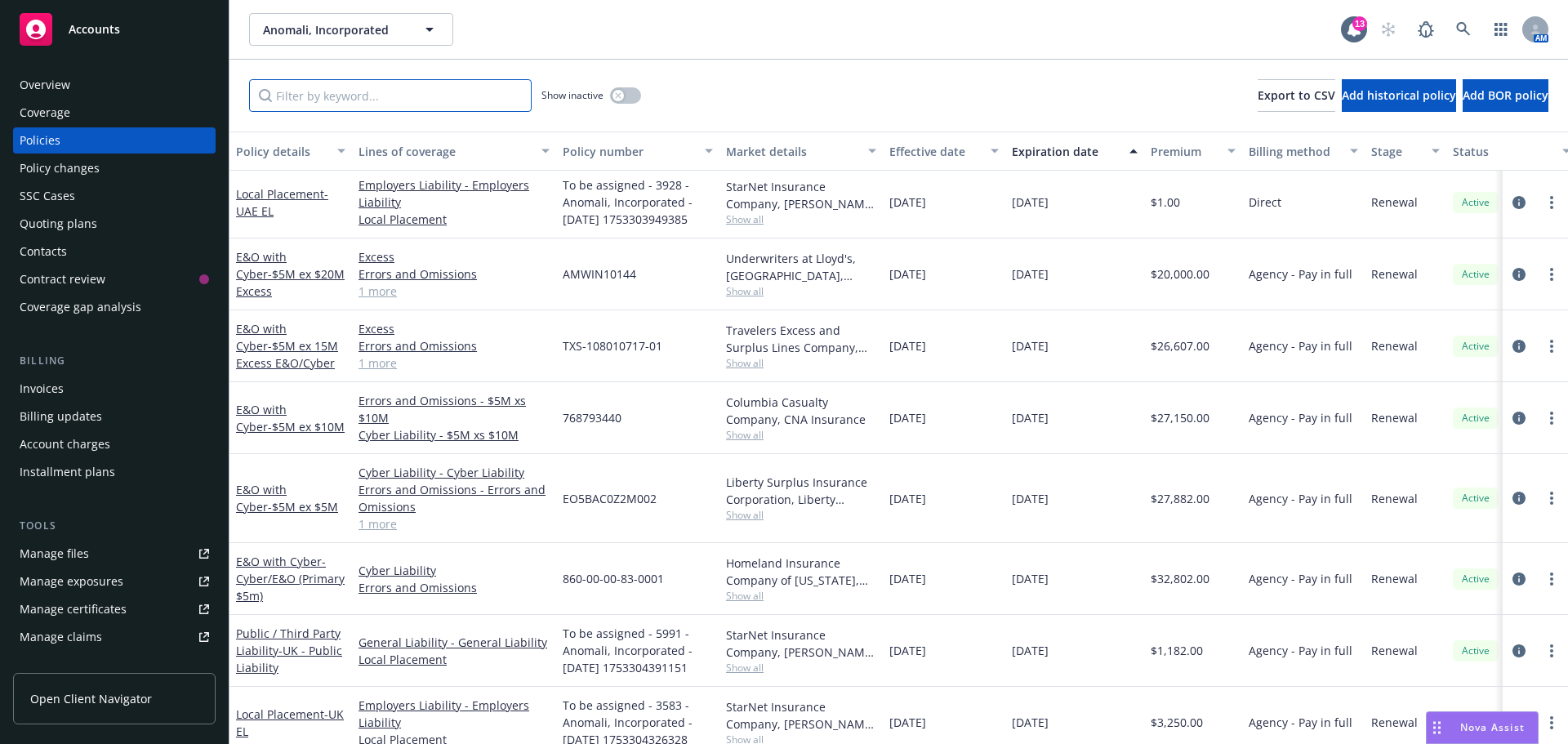
click at [313, 95] on input "Filter by keyword..." at bounding box center [391, 95] width 283 height 33
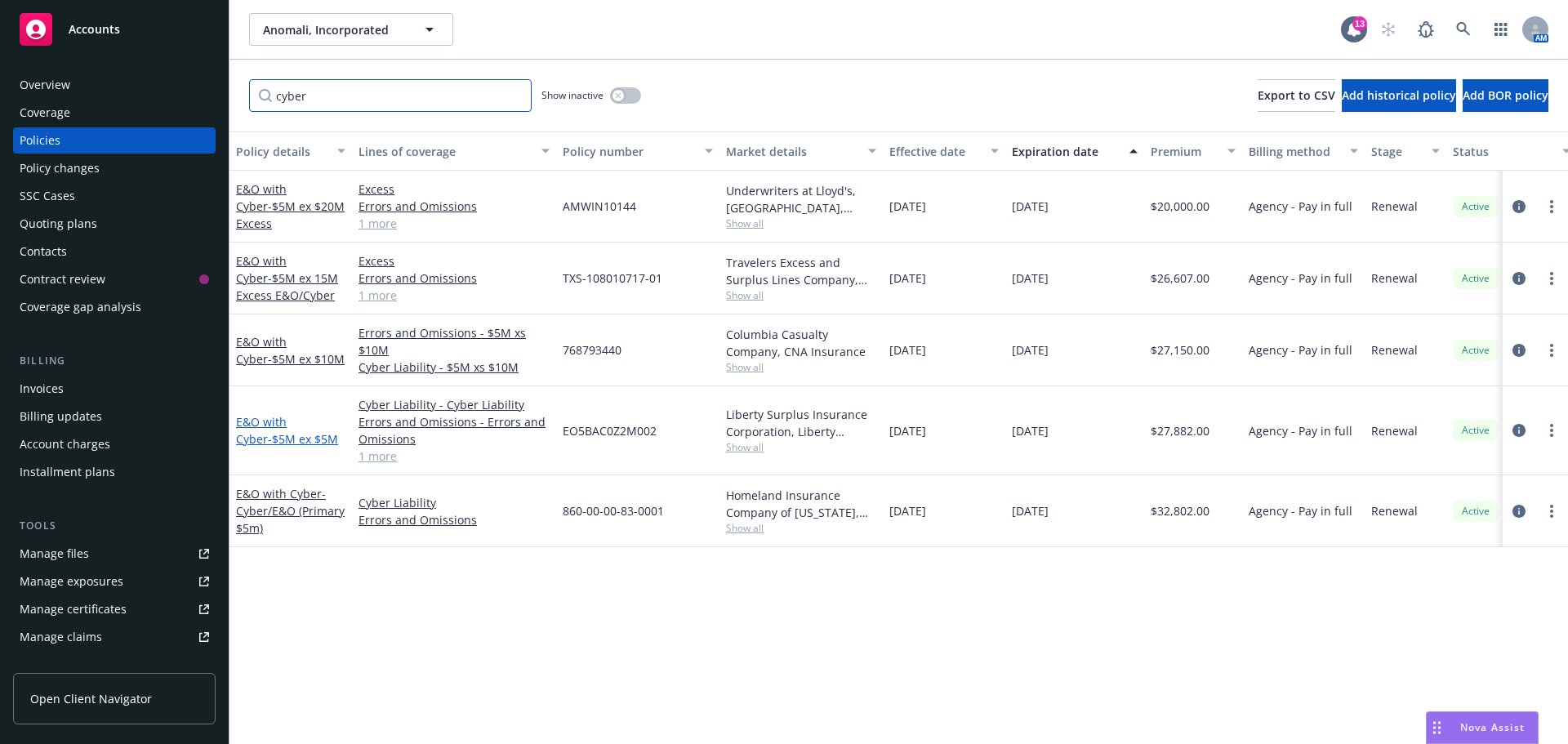
type input "cyber"
click at [283, 442] on span "- $5M ex $5M" at bounding box center [303, 439] width 70 height 16
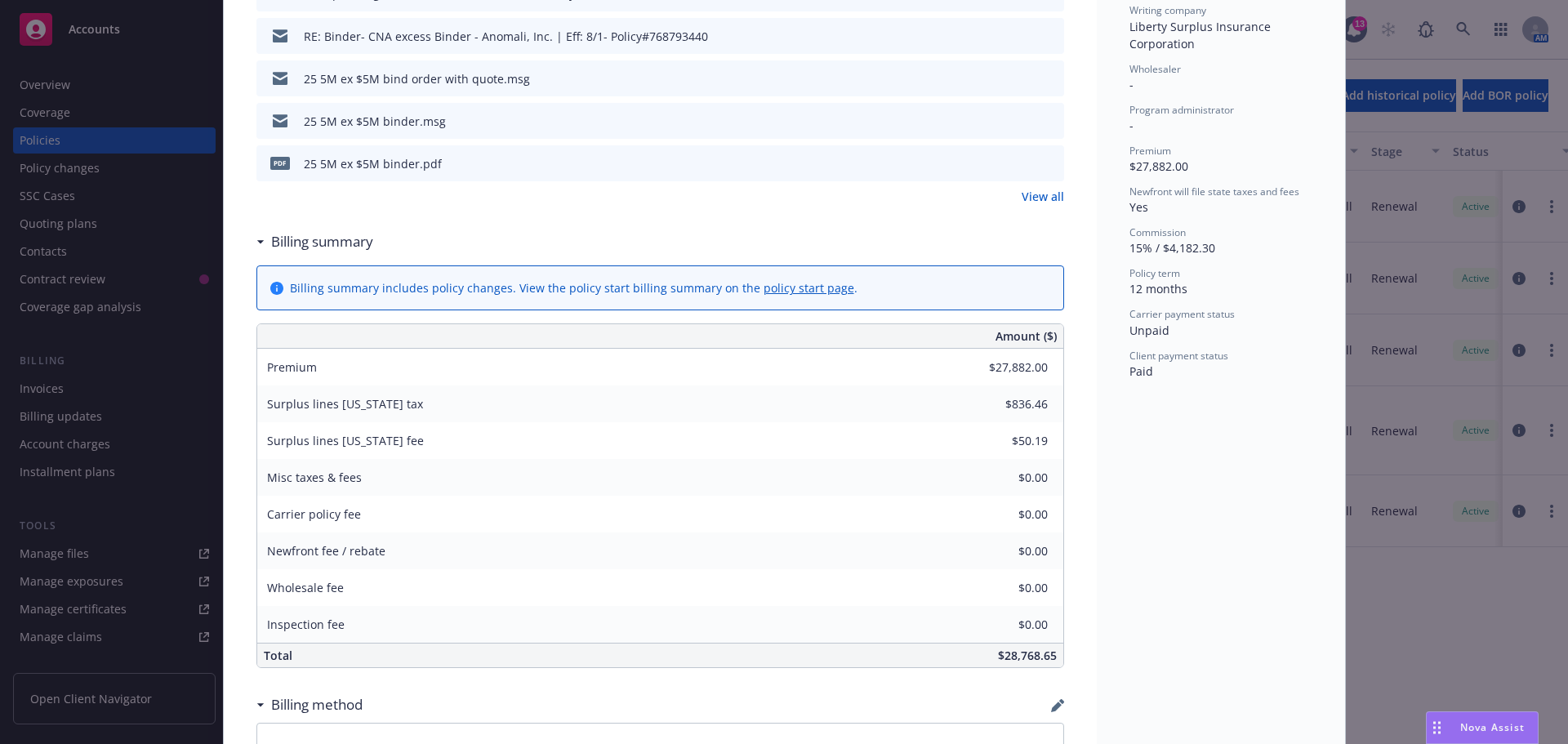
scroll to position [817, 0]
